Goal: Register for event/course

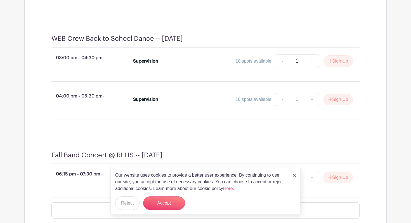
scroll to position [344, 0]
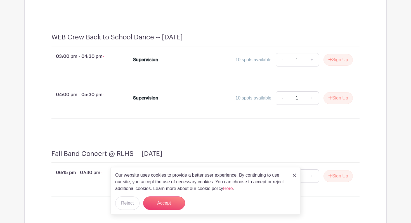
click at [294, 174] on img at bounding box center [293, 174] width 3 height 3
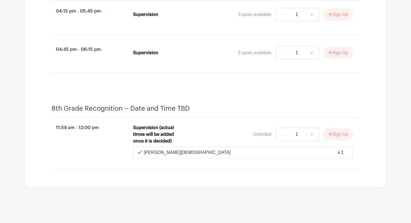
scroll to position [1516, 0]
click at [340, 139] on button "Sign Up" at bounding box center [337, 134] width 29 height 12
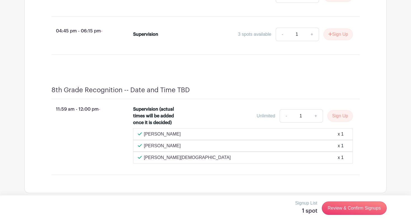
scroll to position [1575, 0]
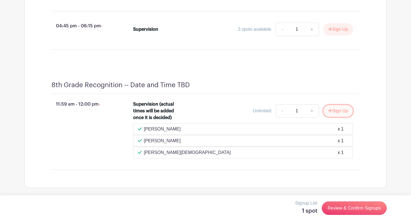
click at [332, 111] on button "Sign Up" at bounding box center [337, 111] width 29 height 12
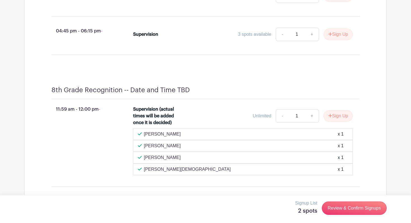
scroll to position [1585, 0]
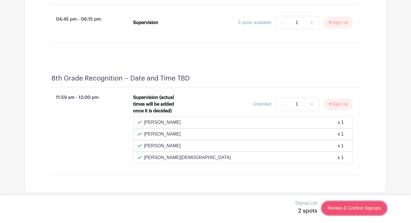
click at [342, 209] on link "Review & Confirm Signups" at bounding box center [353, 207] width 65 height 13
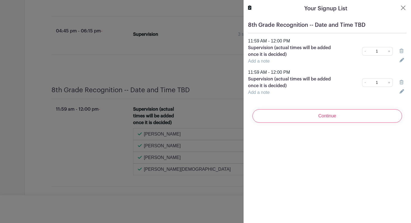
scroll to position [1609, 0]
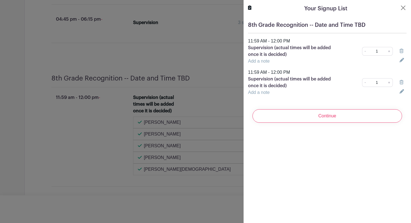
click at [400, 51] on icon at bounding box center [401, 51] width 4 height 4
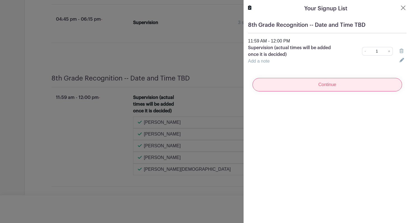
click at [359, 82] on input "Continue" at bounding box center [326, 84] width 149 height 13
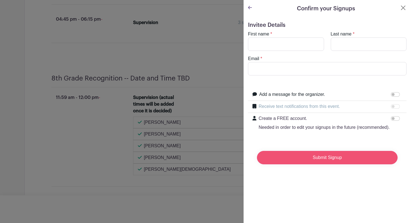
click at [320, 161] on input "Submit Signup" at bounding box center [327, 157] width 140 height 13
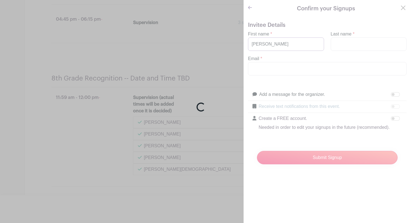
type input "[PERSON_NAME]"
click at [280, 75] on div "Loading..." at bounding box center [205, 111] width 411 height 223
click at [278, 70] on div "Loading..." at bounding box center [205, 111] width 411 height 223
click at [281, 66] on div "Loading..." at bounding box center [205, 111] width 411 height 223
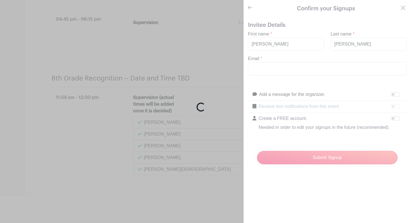
click at [371, 55] on div "Loading..." at bounding box center [205, 111] width 411 height 223
click at [400, 13] on div "Loading..." at bounding box center [205, 111] width 411 height 223
click at [401, 10] on div "Loading..." at bounding box center [205, 111] width 411 height 223
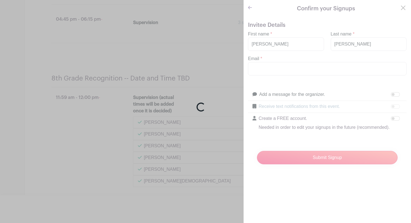
click at [401, 10] on div "Loading..." at bounding box center [205, 111] width 411 height 223
click at [258, 14] on div "Loading..." at bounding box center [205, 111] width 411 height 223
click at [259, 14] on div "Loading..." at bounding box center [205, 111] width 411 height 223
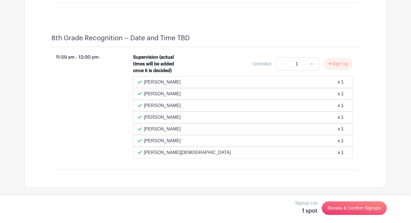
scroll to position [1703, 0]
click at [339, 68] on button "Sign Up" at bounding box center [337, 64] width 29 height 12
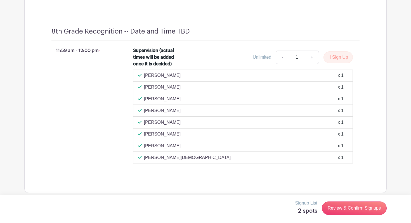
scroll to position [1714, 0]
click at [282, 64] on link "-" at bounding box center [281, 57] width 13 height 13
click at [337, 204] on link "Review & Confirm Signups" at bounding box center [353, 207] width 65 height 13
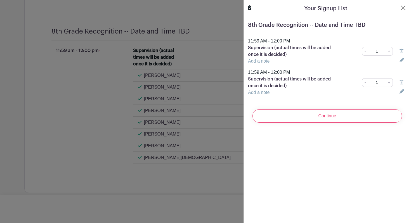
click at [402, 50] on icon at bounding box center [401, 51] width 4 height 4
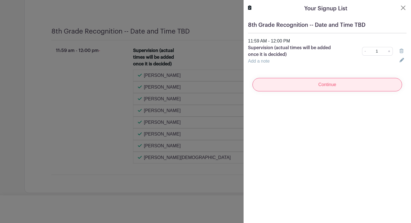
click at [326, 83] on input "Continue" at bounding box center [326, 84] width 149 height 13
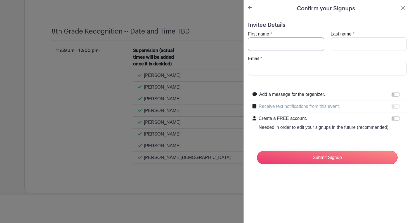
click at [308, 46] on input "First name" at bounding box center [286, 43] width 76 height 13
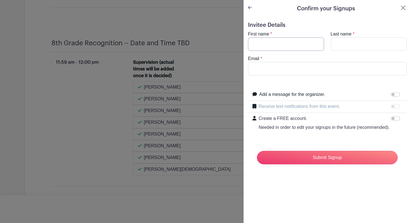
type input "j"
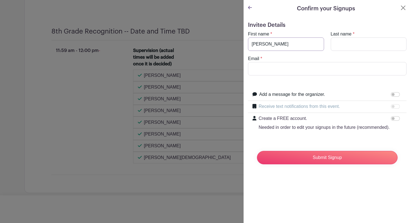
type input "[PERSON_NAME]"
click at [296, 70] on input "Email" at bounding box center [327, 68] width 158 height 13
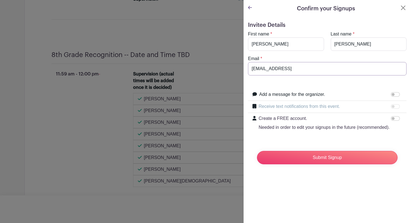
scroll to position [1844, 0]
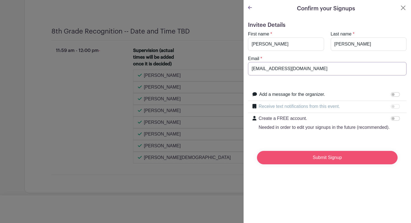
type input "[EMAIL_ADDRESS][DOMAIN_NAME]"
click at [333, 157] on input "Submit Signup" at bounding box center [327, 157] width 140 height 13
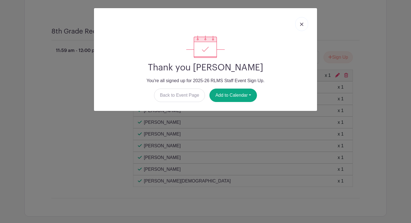
scroll to position [1934, 0]
click at [298, 22] on link at bounding box center [301, 24] width 13 height 14
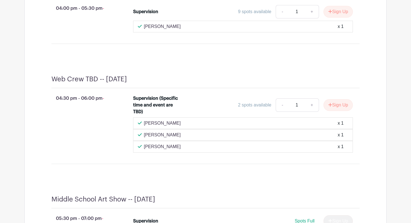
scroll to position [1754, 0]
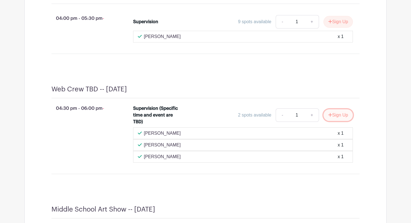
click at [334, 121] on button "Sign Up" at bounding box center [337, 115] width 29 height 12
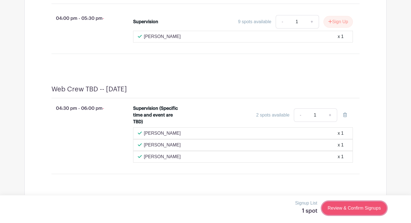
click at [351, 209] on link "Review & Confirm Signups" at bounding box center [353, 207] width 65 height 13
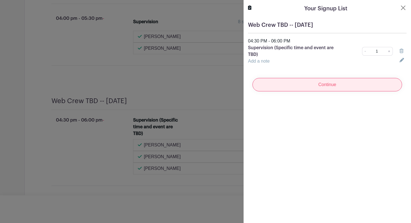
click at [322, 84] on input "Continue" at bounding box center [326, 84] width 149 height 13
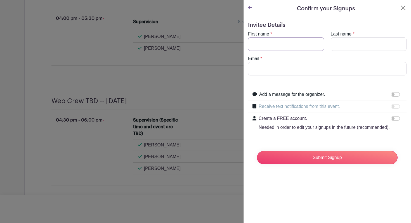
click at [281, 44] on input "First name" at bounding box center [286, 43] width 76 height 13
type input "[PERSON_NAME]"
type input "r"
type input "[PERSON_NAME]"
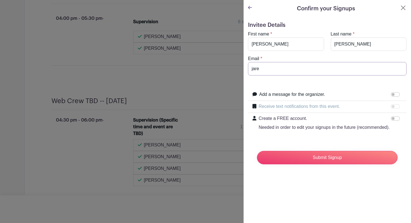
type input "[EMAIL_ADDRESS][DOMAIN_NAME]"
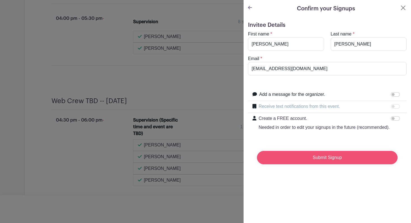
click at [312, 158] on input "Submit Signup" at bounding box center [327, 157] width 140 height 13
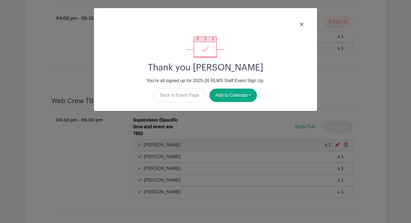
click at [300, 30] on link at bounding box center [301, 24] width 13 height 14
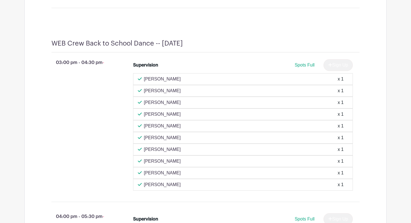
scroll to position [398, 0]
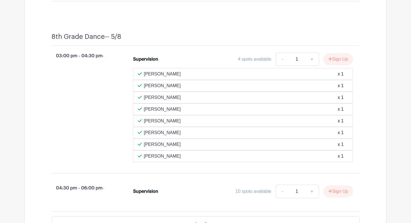
scroll to position [3335, 0]
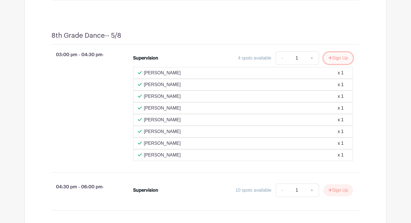
click at [339, 64] on button "Sign Up" at bounding box center [337, 58] width 29 height 12
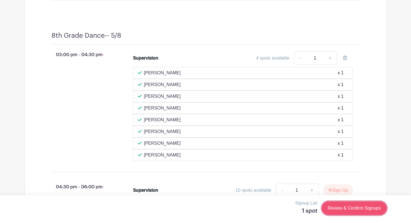
click at [344, 208] on link "Review & Confirm Signups" at bounding box center [353, 207] width 65 height 13
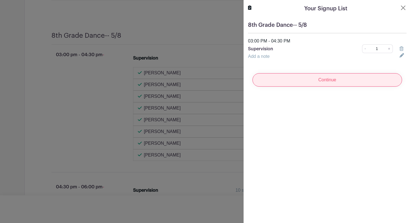
click at [325, 80] on input "Continue" at bounding box center [326, 79] width 149 height 13
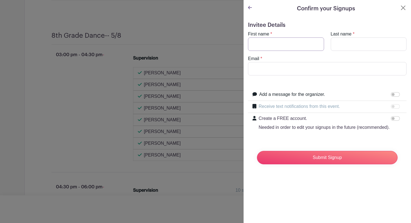
click at [283, 47] on input "First name" at bounding box center [286, 43] width 76 height 13
type input "[PERSON_NAME]"
click at [339, 47] on input "Last name" at bounding box center [368, 43] width 76 height 13
type input "[PERSON_NAME]"
click at [346, 59] on div "Email *" at bounding box center [326, 65] width 165 height 20
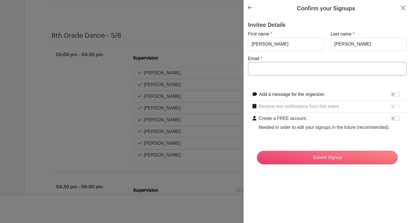
click at [337, 66] on input "Email" at bounding box center [327, 68] width 158 height 13
type input "[EMAIL_ADDRESS][DOMAIN_NAME]"
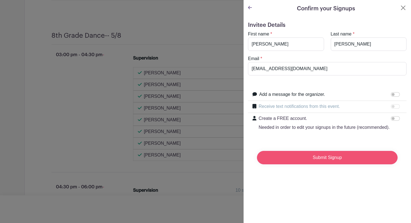
click at [302, 158] on input "Submit Signup" at bounding box center [327, 157] width 140 height 13
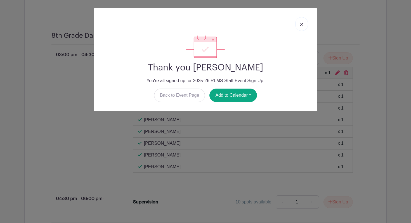
click at [304, 25] on link at bounding box center [301, 24] width 13 height 14
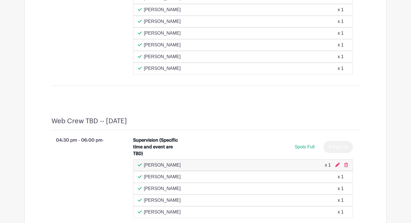
scroll to position [2147, 0]
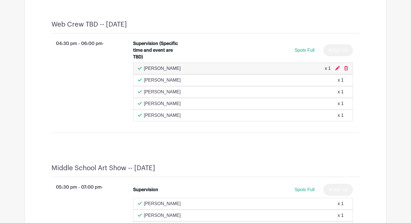
click at [345, 70] on icon at bounding box center [346, 68] width 4 height 4
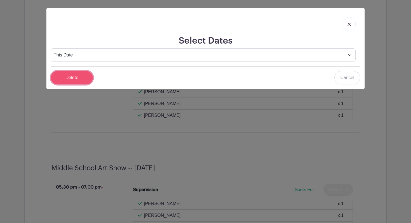
click at [73, 79] on input "Delete" at bounding box center [72, 77] width 42 height 13
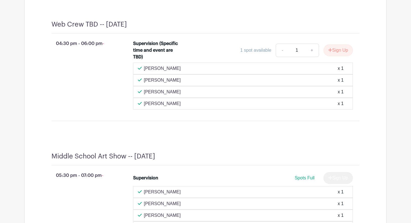
click at [102, 108] on div "04:30 pm - 06:00 pm -" at bounding box center [83, 75] width 82 height 74
